Goal: Check status

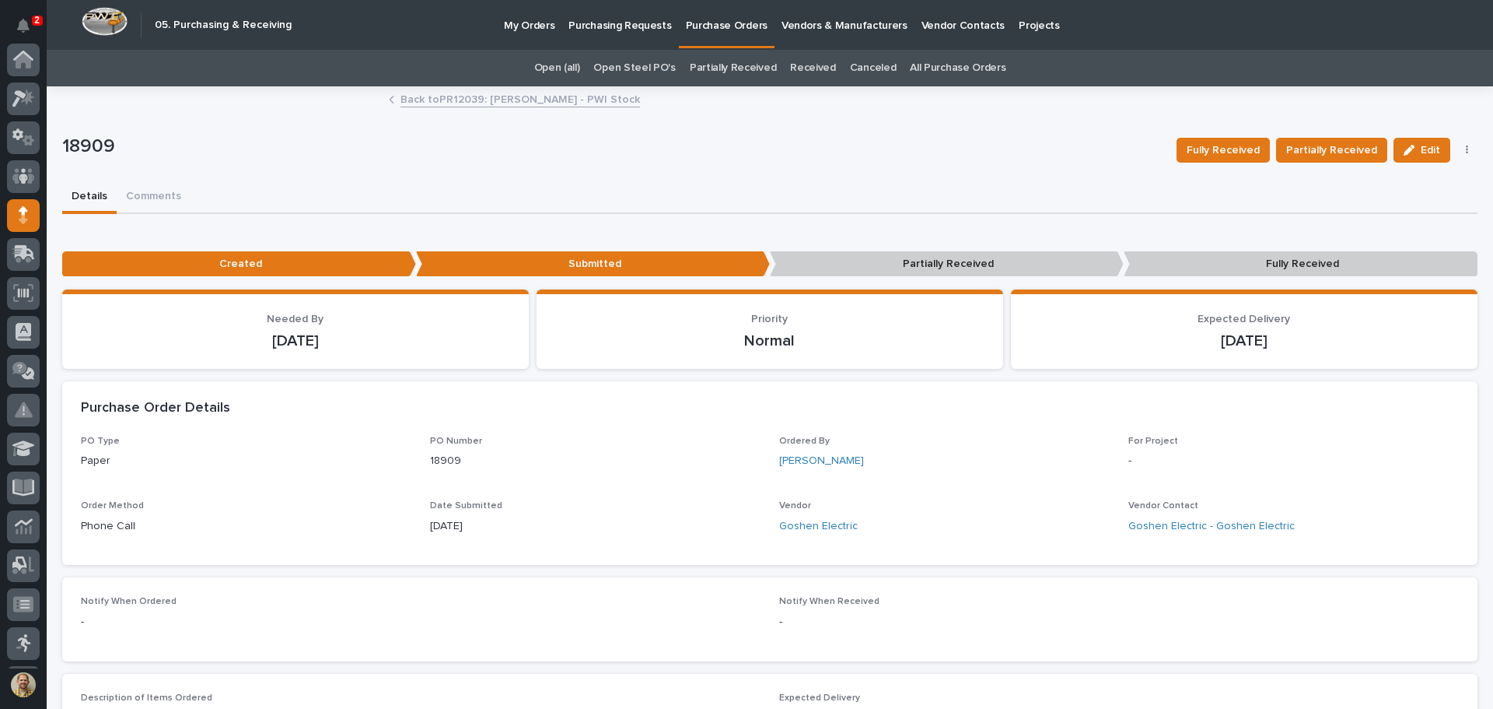
scroll to position [156, 0]
click at [440, 100] on link "Back to PR12039: Kenny Beachy - PWI Stock" at bounding box center [521, 98] width 240 height 18
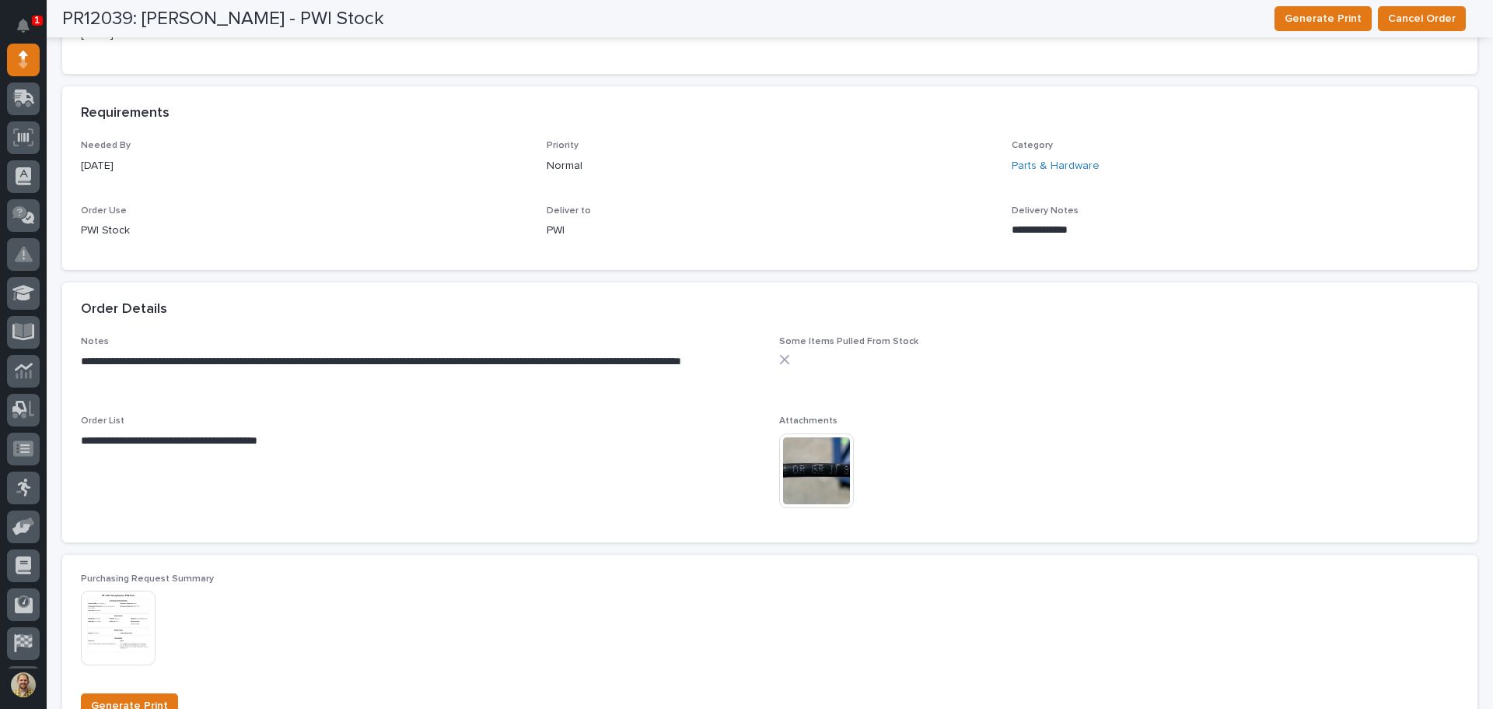
scroll to position [600, 0]
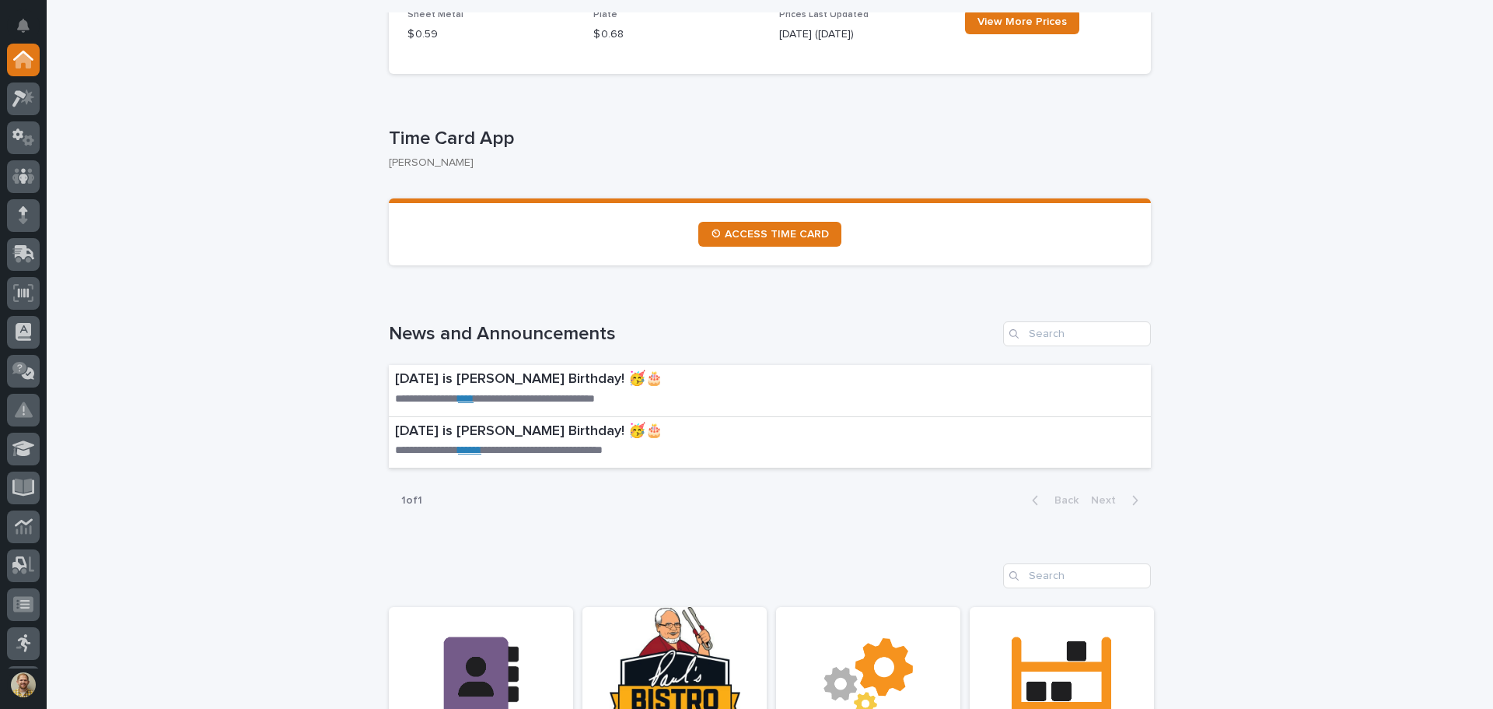
scroll to position [544, 0]
